Goal: Feedback & Contribution: Leave review/rating

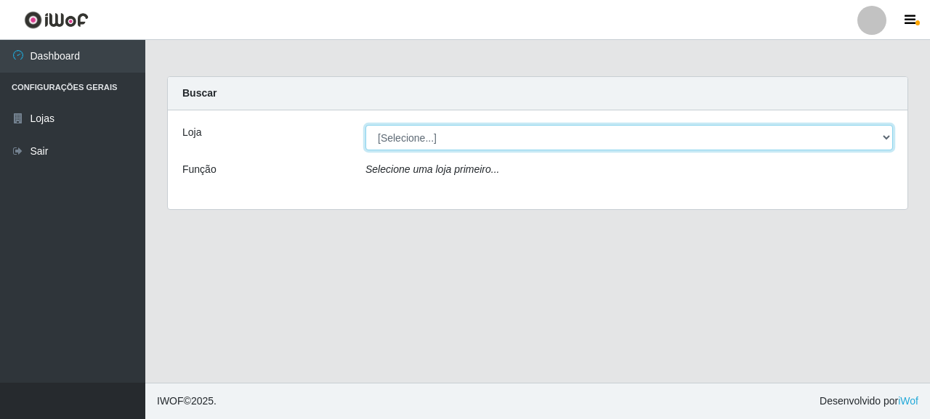
click at [420, 146] on select "[Selecione...] Supermercado Queiroz - [GEOGRAPHIC_DATA]" at bounding box center [628, 137] width 527 height 25
select select "496"
click at [365, 125] on select "[Selecione...] Supermercado Queiroz - [GEOGRAPHIC_DATA]" at bounding box center [628, 137] width 527 height 25
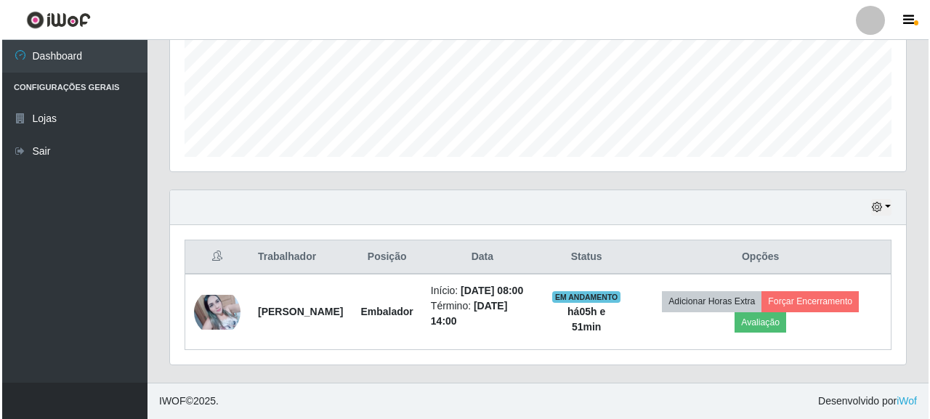
scroll to position [378, 0]
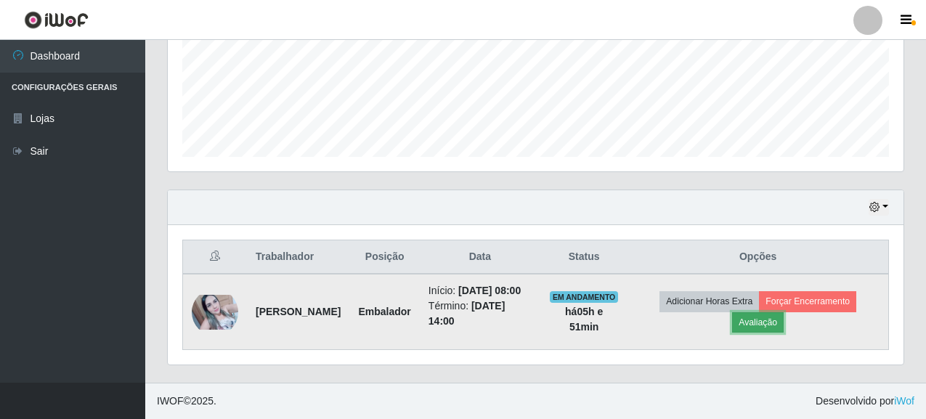
click at [778, 320] on button "Avaliação" at bounding box center [758, 322] width 52 height 20
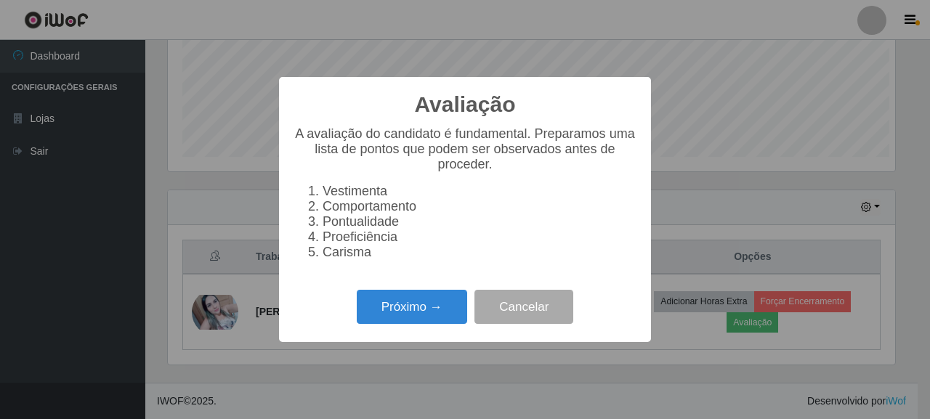
scroll to position [301, 727]
click at [449, 317] on button "Próximo →" at bounding box center [412, 307] width 110 height 34
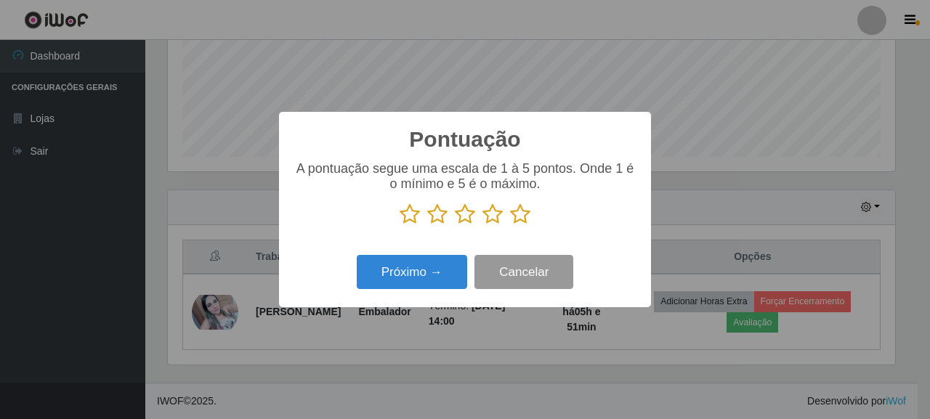
scroll to position [725872, 725446]
click at [520, 221] on icon at bounding box center [520, 214] width 20 height 22
click at [510, 225] on input "radio" at bounding box center [510, 225] width 0 height 0
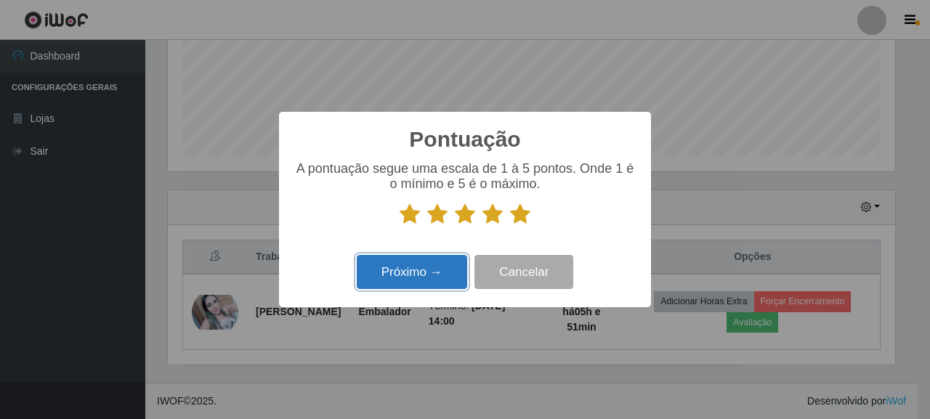
click at [404, 266] on button "Próximo →" at bounding box center [412, 272] width 110 height 34
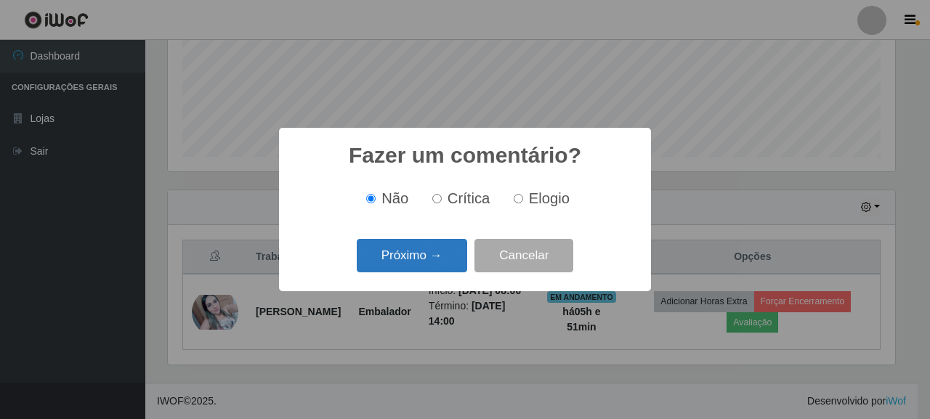
click at [434, 261] on button "Próximo →" at bounding box center [412, 256] width 110 height 34
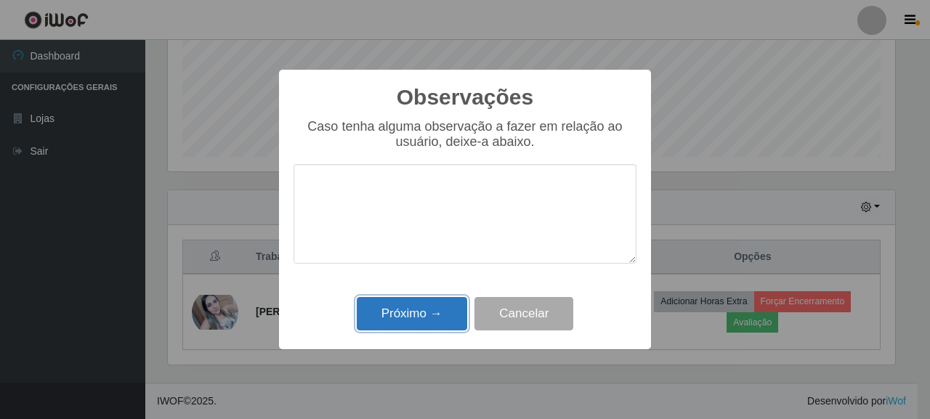
click at [421, 311] on button "Próximo →" at bounding box center [412, 314] width 110 height 34
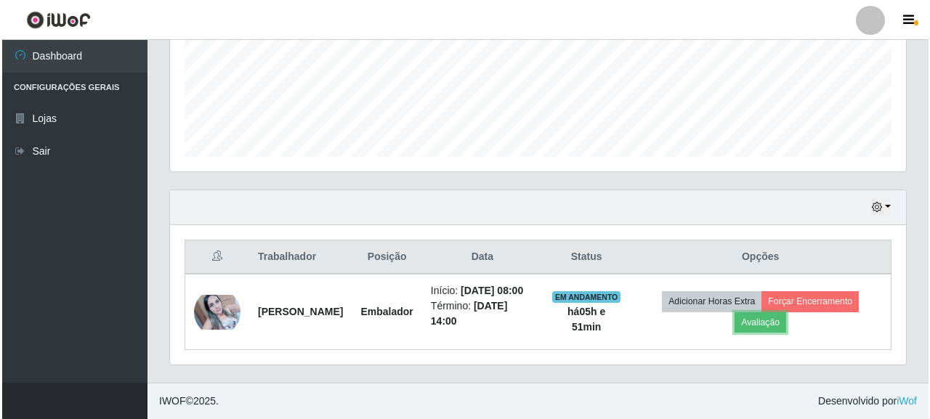
scroll to position [301, 736]
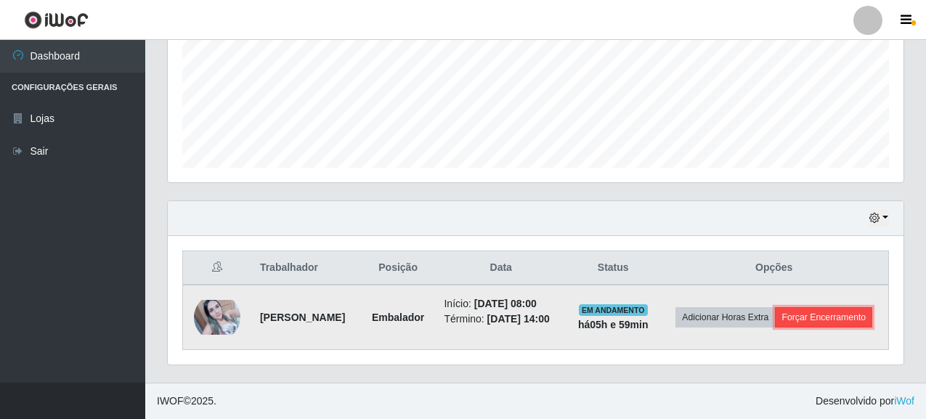
click at [804, 314] on button "Forçar Encerramento" at bounding box center [823, 317] width 97 height 20
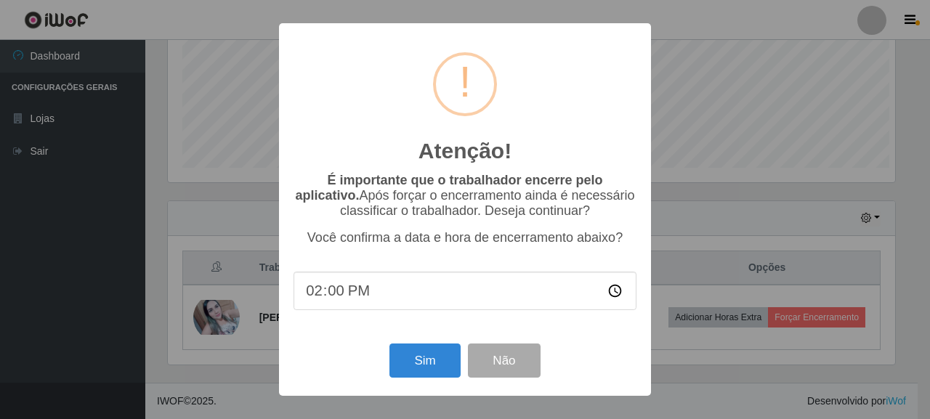
scroll to position [301, 727]
click at [447, 367] on button "Sim" at bounding box center [424, 360] width 70 height 34
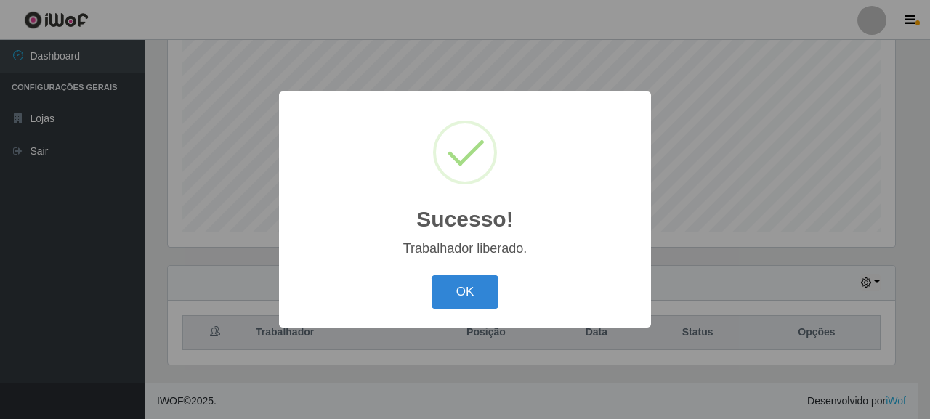
drag, startPoint x: 453, startPoint y: 288, endPoint x: 259, endPoint y: 168, distance: 227.9
click at [452, 288] on button "OK" at bounding box center [465, 292] width 68 height 34
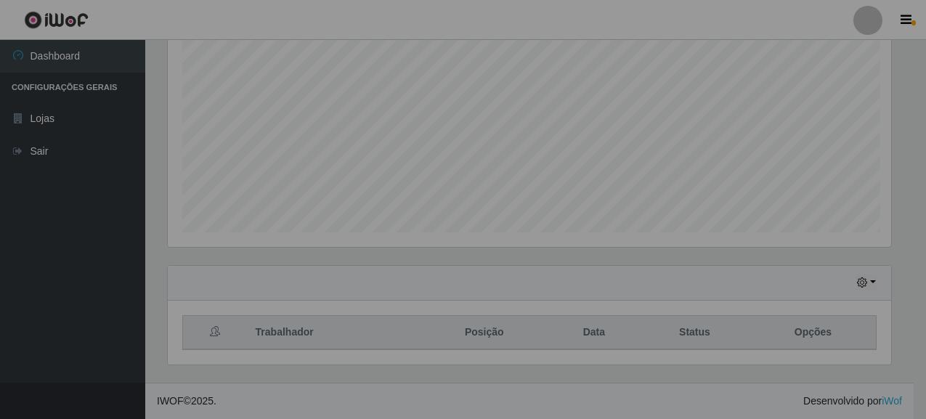
scroll to position [301, 736]
